Goal: Obtain resource: Download file/media

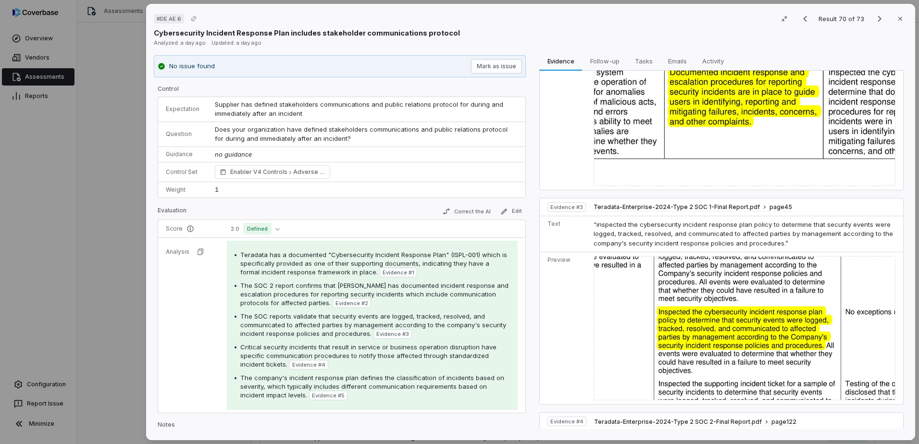
scroll to position [430, 0]
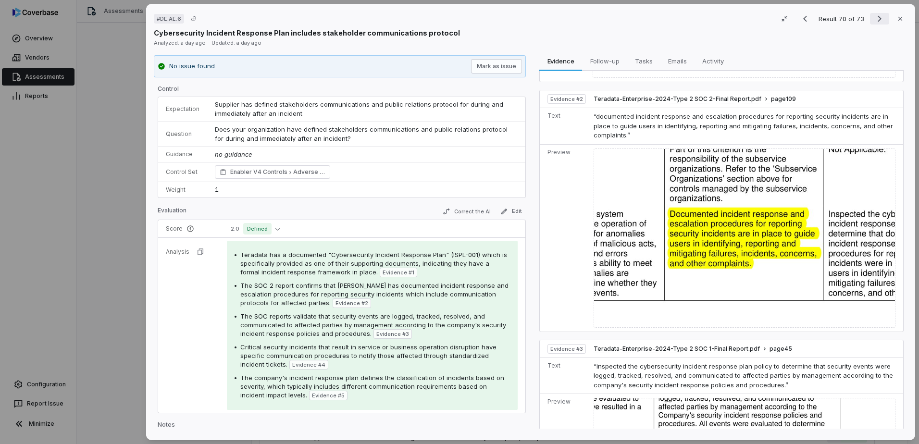
click at [876, 22] on icon "Next result" at bounding box center [880, 19] width 12 height 12
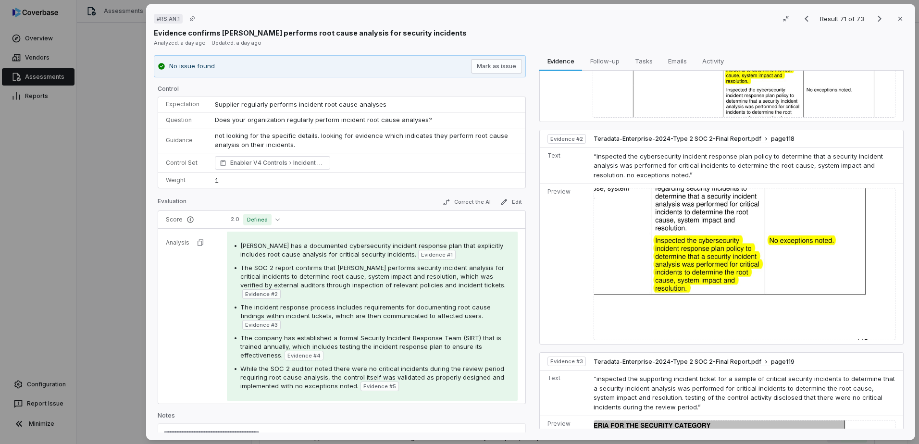
scroll to position [144, 0]
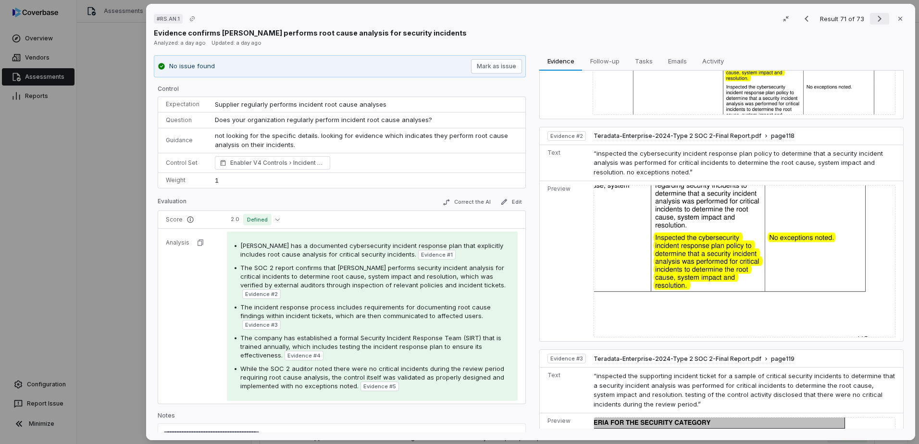
click at [878, 18] on icon "Next result" at bounding box center [880, 19] width 12 height 12
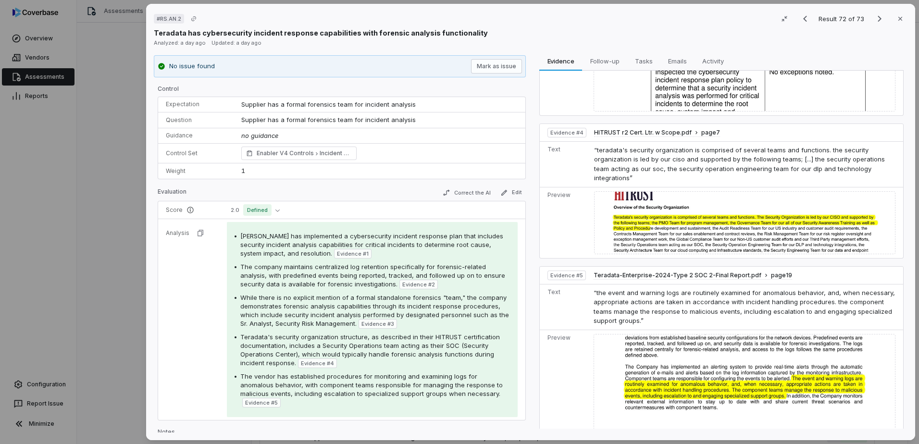
scroll to position [587, 0]
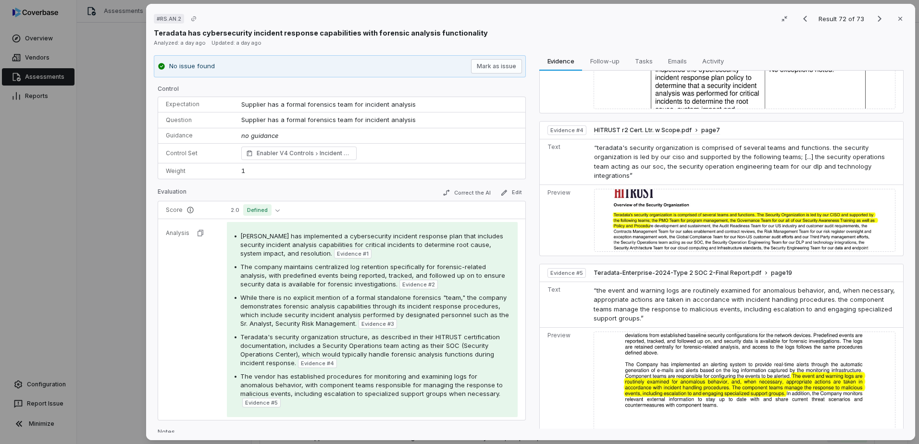
click at [873, 25] on div "Result 72 of 73 Close" at bounding box center [851, 19] width 112 height 14
click at [874, 21] on icon "Next result" at bounding box center [880, 19] width 12 height 12
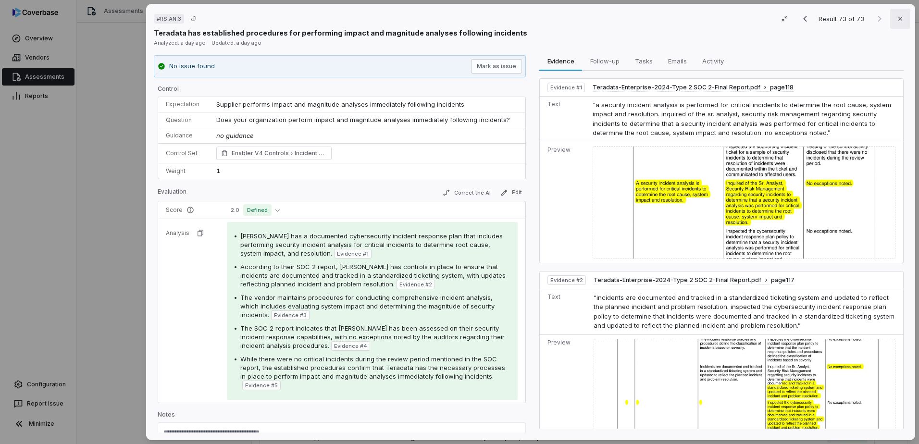
click at [896, 16] on icon "button" at bounding box center [900, 19] width 8 height 8
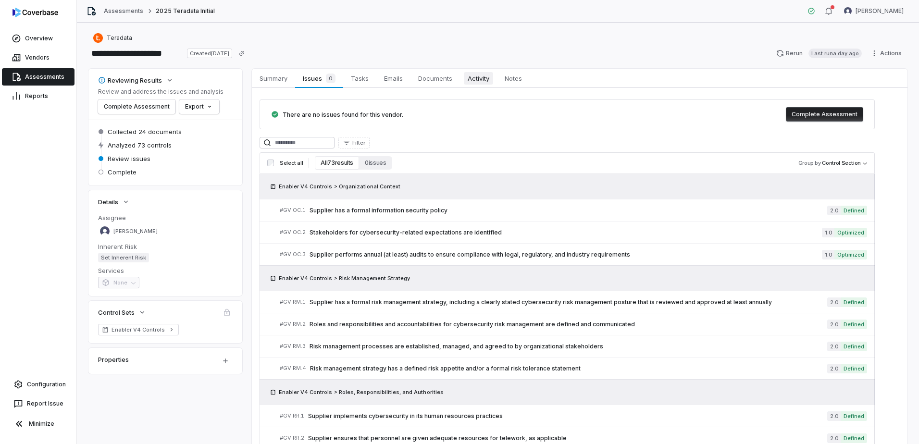
click at [489, 80] on span "Activity" at bounding box center [478, 78] width 29 height 12
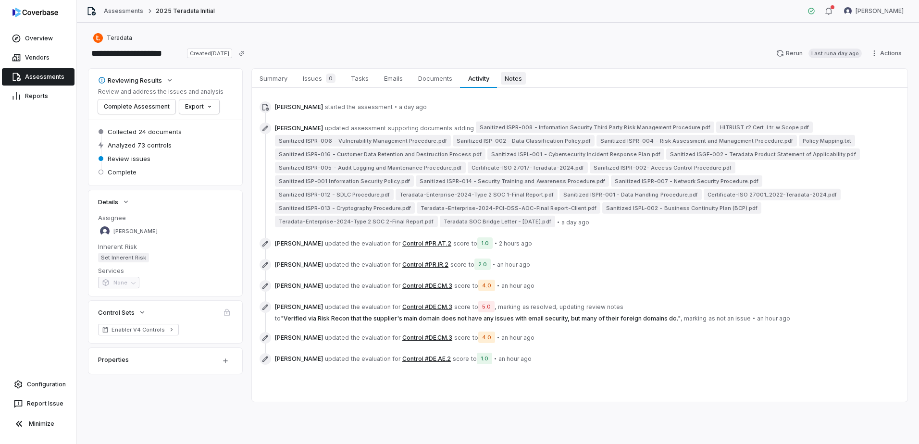
click at [508, 77] on span "Notes" at bounding box center [513, 78] width 25 height 12
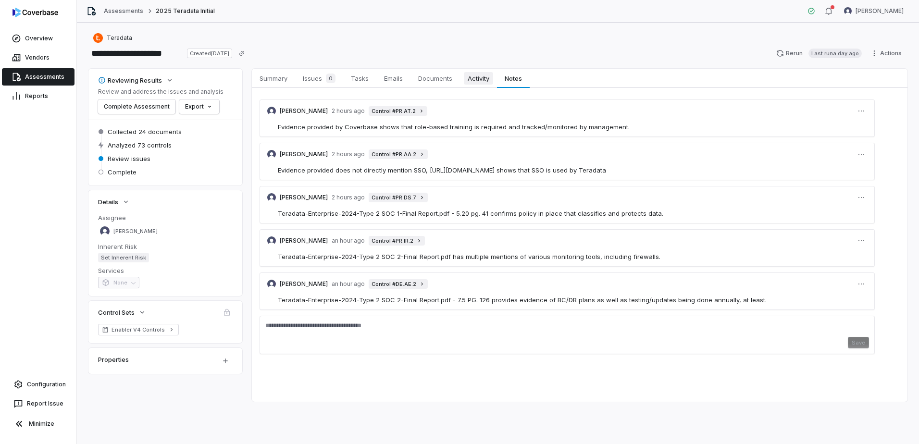
click at [487, 75] on span "Activity" at bounding box center [478, 78] width 29 height 12
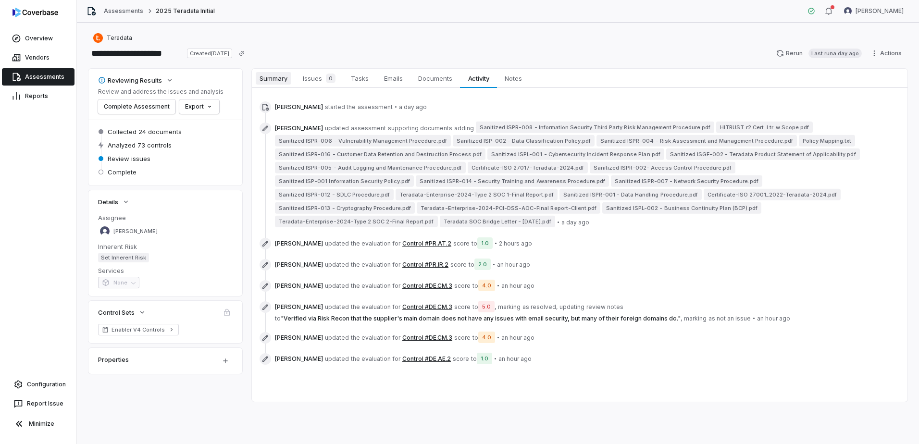
drag, startPoint x: 273, startPoint y: 77, endPoint x: 267, endPoint y: 83, distance: 8.9
click at [273, 76] on span "Summary" at bounding box center [274, 78] width 36 height 12
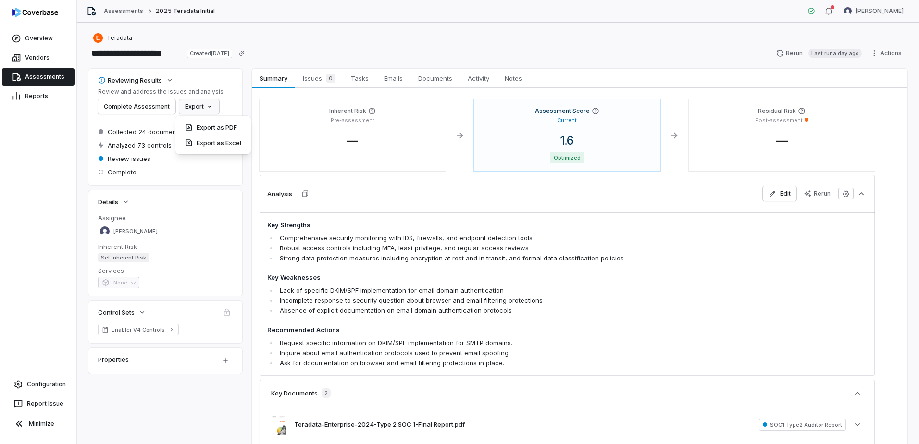
click at [205, 106] on html "**********" at bounding box center [459, 222] width 919 height 444
click at [215, 142] on div "Export as Excel" at bounding box center [213, 142] width 68 height 15
click at [581, 150] on div "1.6 Optimized" at bounding box center [567, 149] width 171 height 30
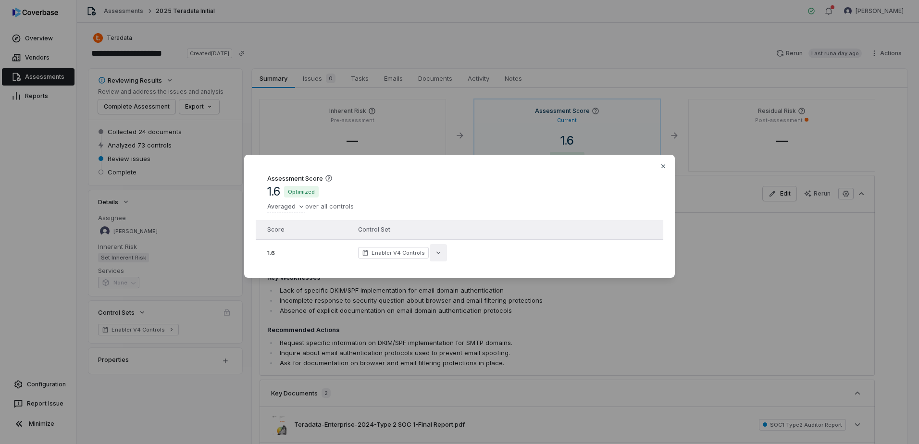
click at [435, 249] on icon "button" at bounding box center [438, 253] width 8 height 8
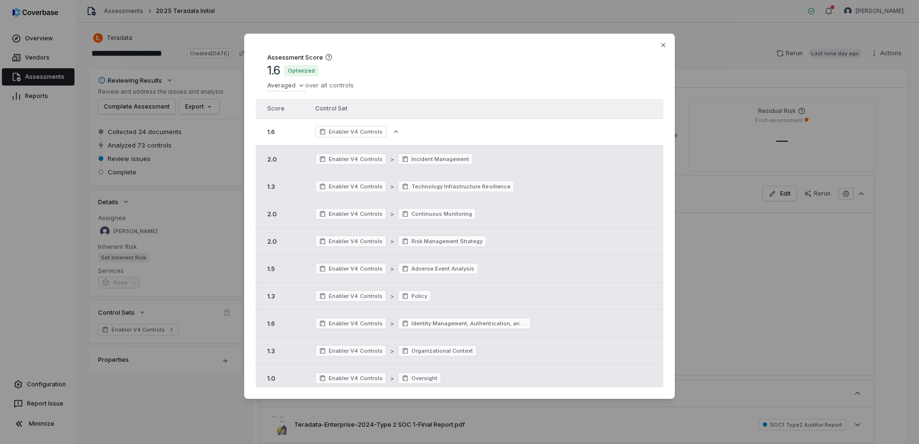
drag, startPoint x: 54, startPoint y: 130, endPoint x: 66, endPoint y: 127, distance: 11.8
click at [53, 128] on div "Assessment Score 1.6 Optimized Averaged over all controls Score Control Set 1.6…" at bounding box center [459, 221] width 919 height 407
